Goal: Transaction & Acquisition: Purchase product/service

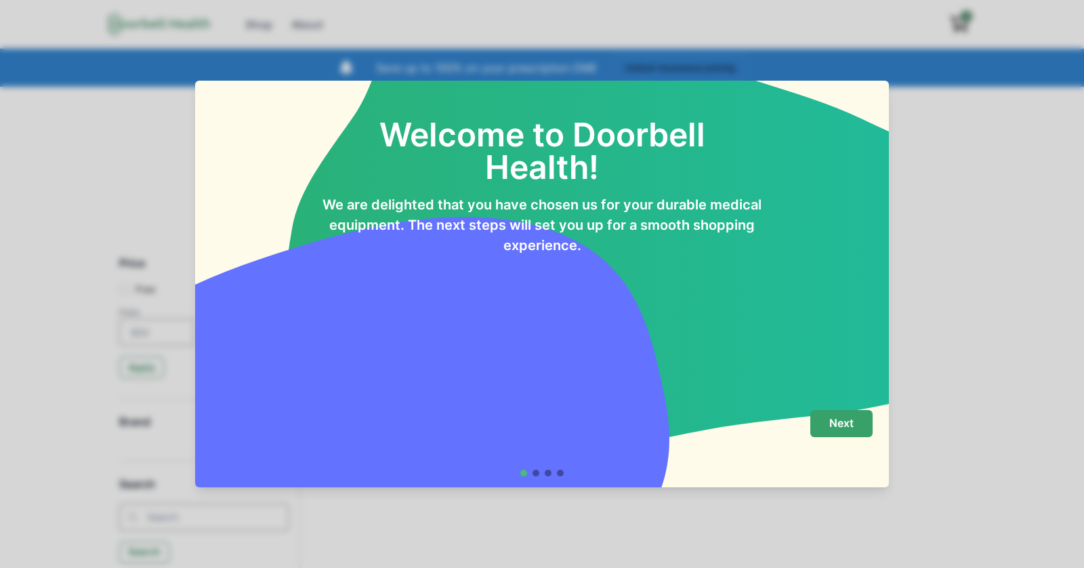
click at [818, 425] on button "Next" at bounding box center [841, 423] width 62 height 27
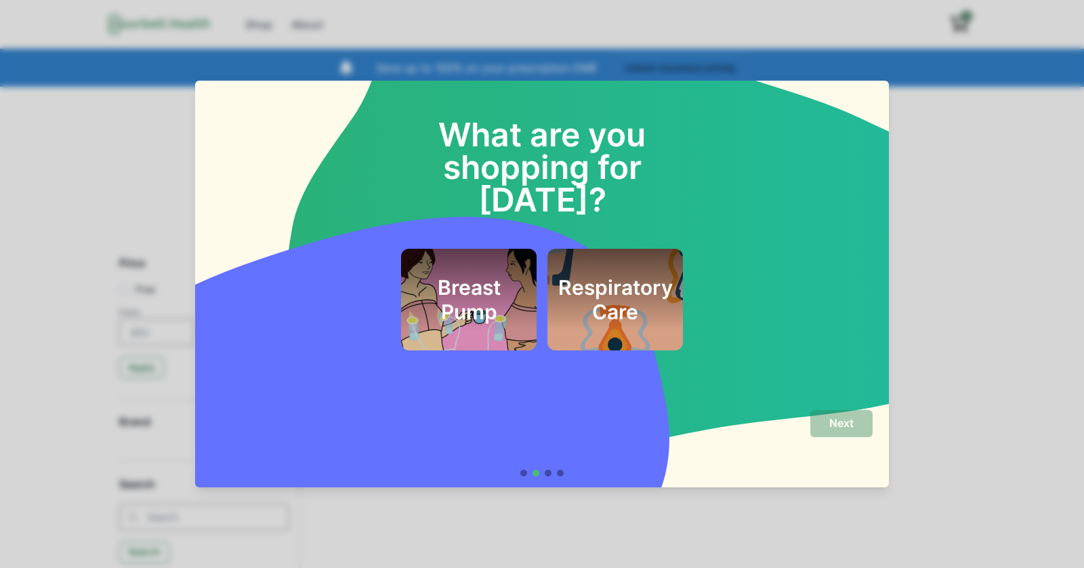
click at [600, 275] on h2 "Respiratory Care" at bounding box center [615, 299] width 114 height 49
click at [839, 429] on p "Next" at bounding box center [841, 423] width 24 height 13
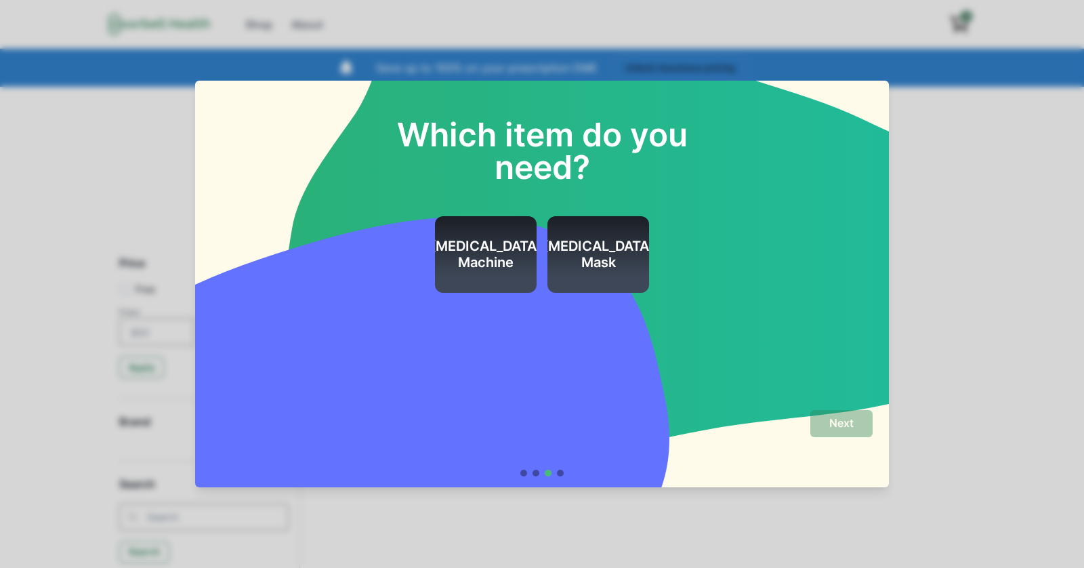
click at [480, 253] on h2 "[MEDICAL_DATA] Machine" at bounding box center [486, 254] width 112 height 33
click at [856, 417] on button "Next" at bounding box center [841, 423] width 62 height 27
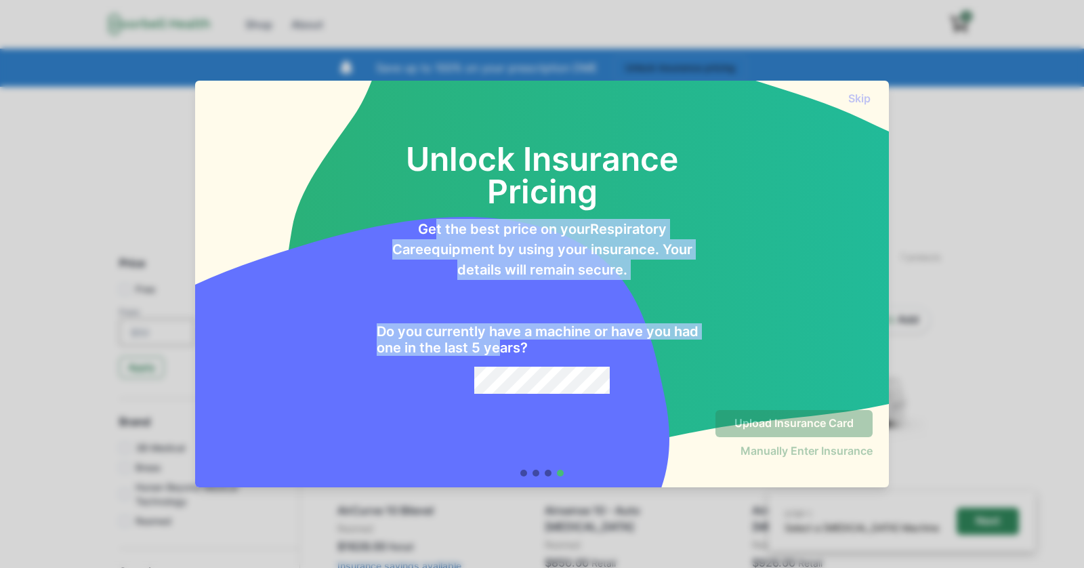
drag, startPoint x: 415, startPoint y: 228, endPoint x: 499, endPoint y: 354, distance: 151.3
click at [499, 354] on div "Get the best price on your Respiratory Care equipment by using your insurance. …" at bounding box center [542, 301] width 331 height 186
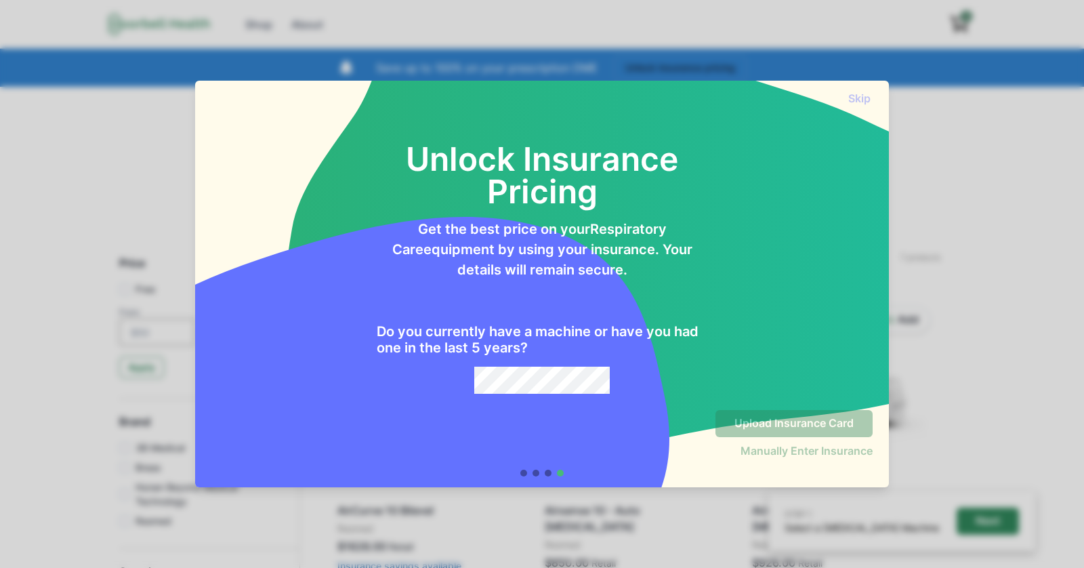
click at [549, 288] on div "Do you currently have a machine or have you had one in the last 5 years?" at bounding box center [542, 337] width 331 height 114
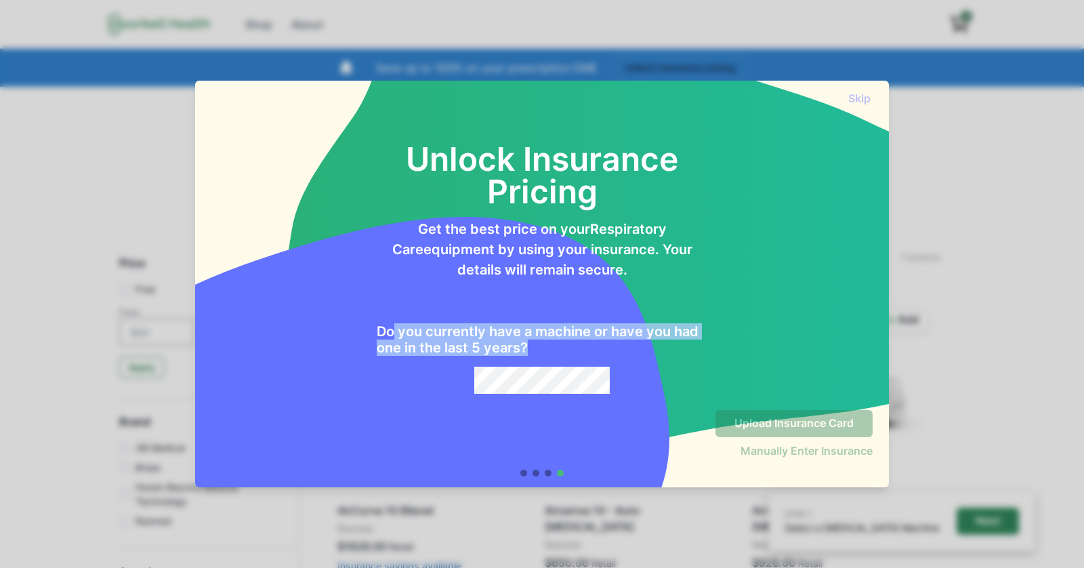
drag, startPoint x: 392, startPoint y: 334, endPoint x: 532, endPoint y: 346, distance: 140.8
click at [532, 346] on h2 "Do you currently have a machine or have you had one in the last 5 years?" at bounding box center [542, 339] width 331 height 33
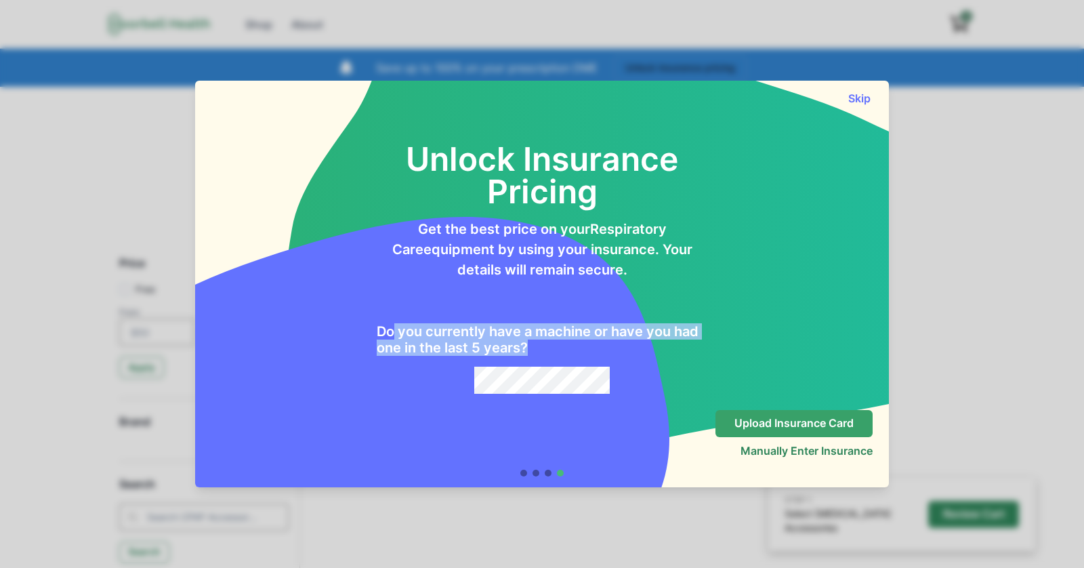
click at [749, 415] on button "Upload Insurance Card" at bounding box center [793, 423] width 157 height 27
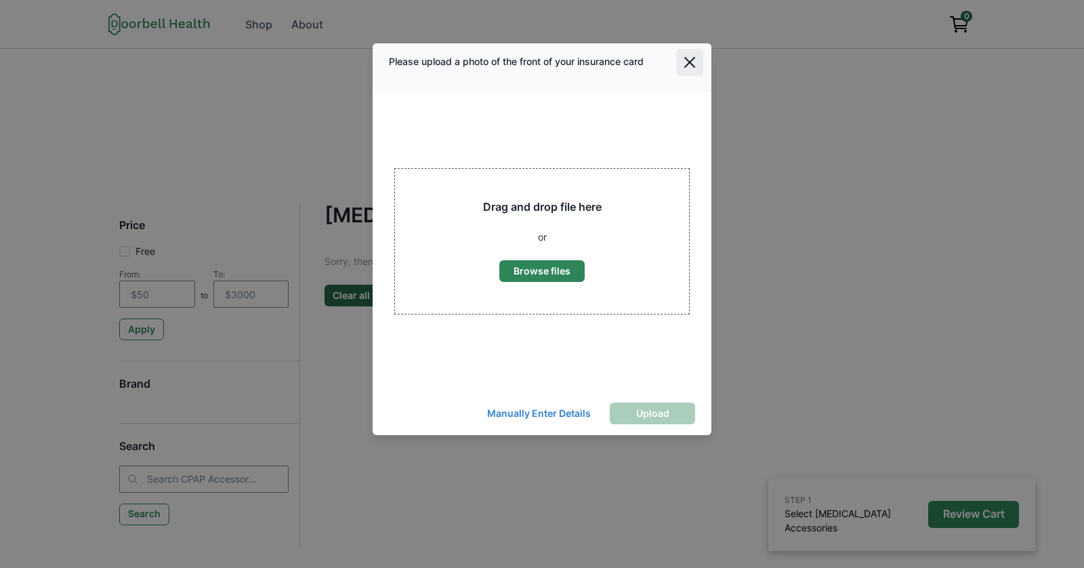
click at [694, 58] on icon "Close" at bounding box center [689, 62] width 11 height 11
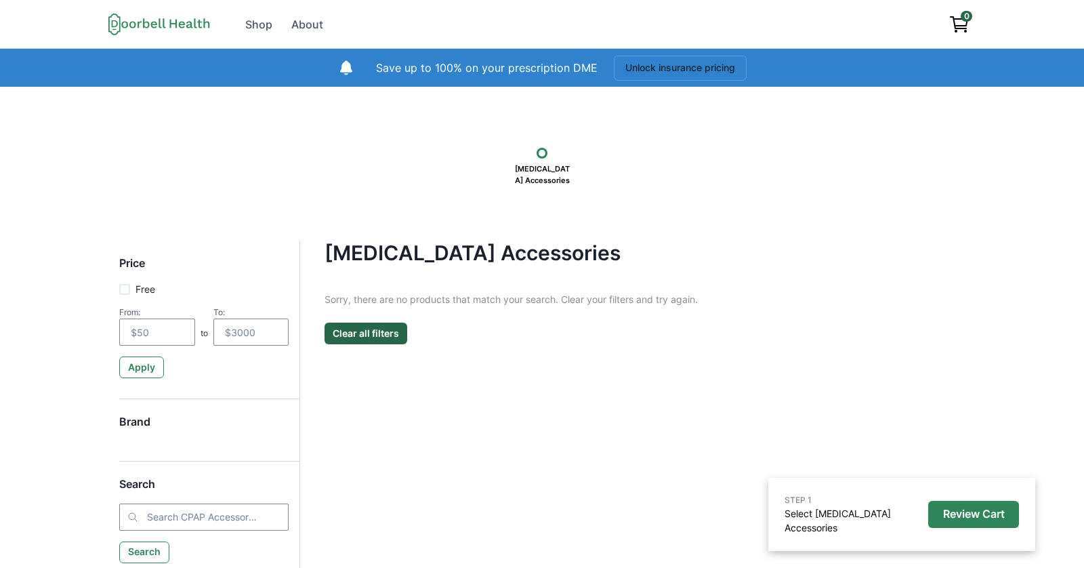
click at [677, 264] on h4 "[MEDICAL_DATA] Accessories" at bounding box center [632, 252] width 616 height 24
